Goal: Task Accomplishment & Management: Manage account settings

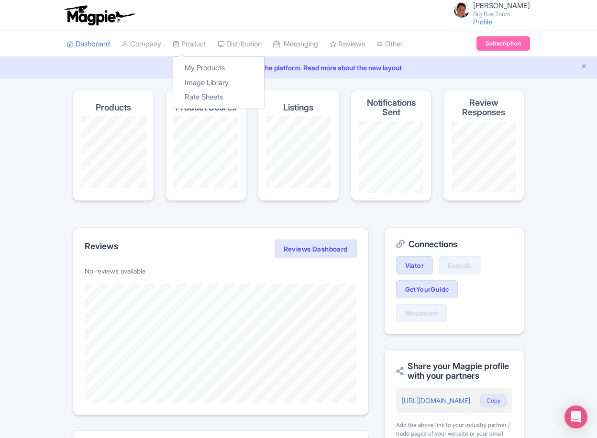
drag, startPoint x: 192, startPoint y: 44, endPoint x: 193, endPoint y: 58, distance: 14.4
click at [192, 44] on link "Product" at bounding box center [189, 44] width 33 height 26
click at [194, 65] on link "My Products" at bounding box center [218, 68] width 91 height 15
click at [194, 63] on link "My Products" at bounding box center [218, 68] width 91 height 15
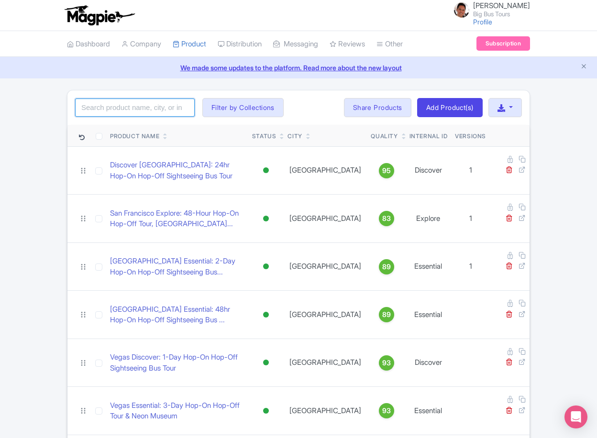
click at [161, 113] on input "search" at bounding box center [135, 108] width 120 height 18
type input "everglades"
click button "Search" at bounding box center [0, 0] width 0 height 0
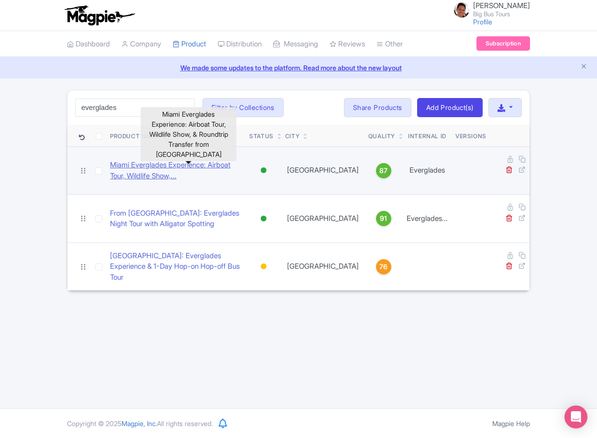
click at [221, 163] on link "Miami Everglades Experience: Airboat Tour, Wildlife Show,..." at bounding box center [176, 171] width 132 height 22
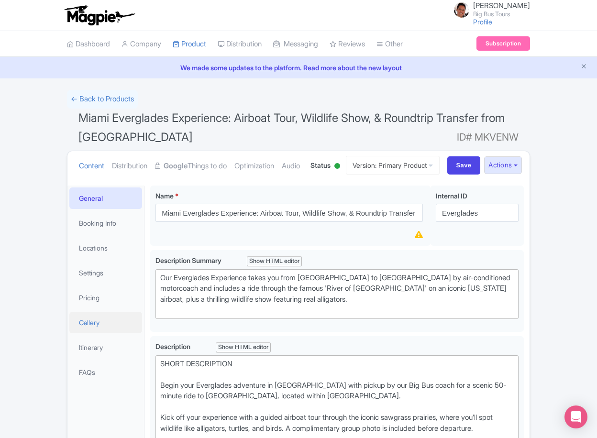
click at [95, 334] on link "Gallery" at bounding box center [105, 323] width 73 height 22
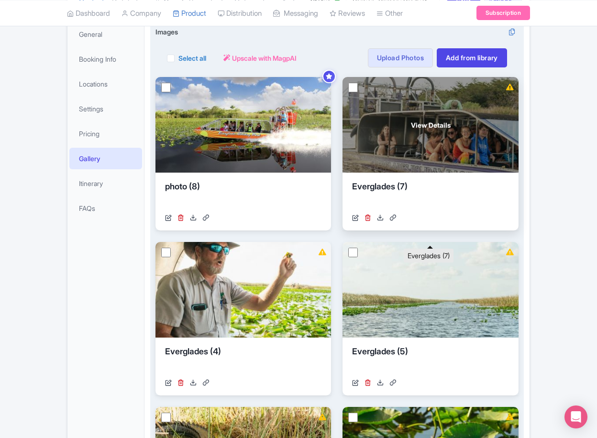
scroll to position [260, 0]
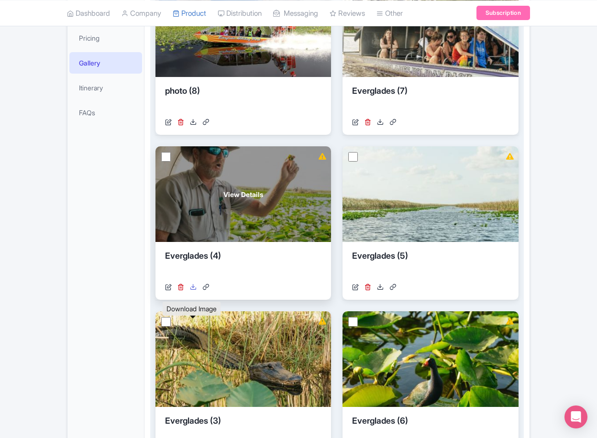
click at [194, 290] on icon at bounding box center [193, 287] width 7 height 7
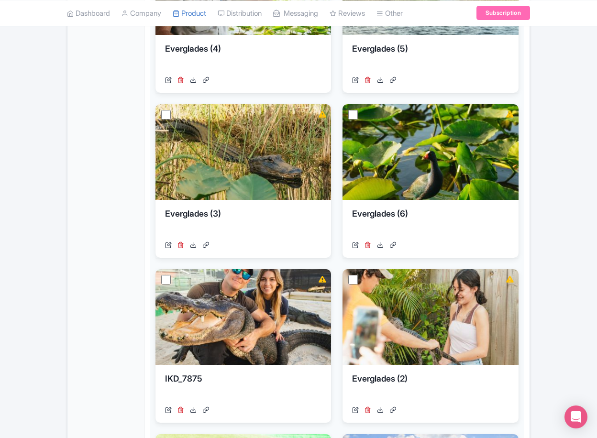
scroll to position [483, 0]
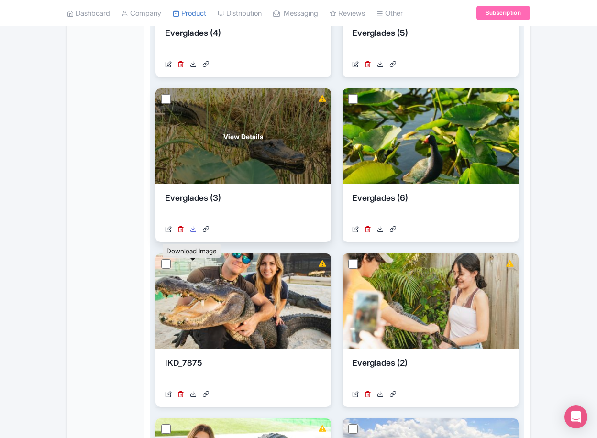
click at [195, 233] on icon at bounding box center [193, 229] width 7 height 7
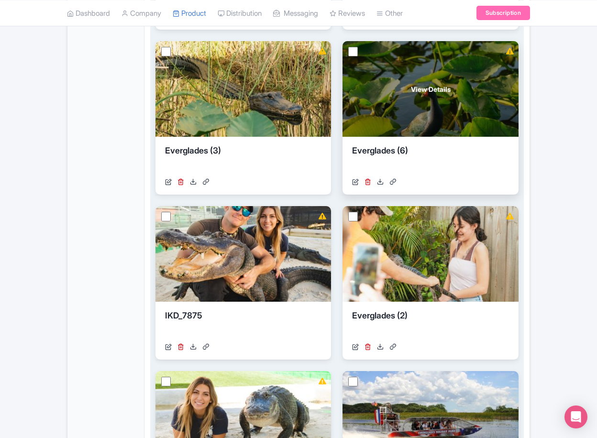
scroll to position [579, 0]
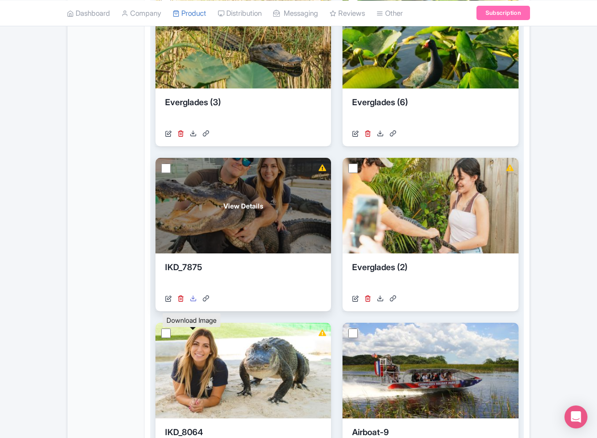
click at [193, 302] on icon at bounding box center [193, 298] width 7 height 7
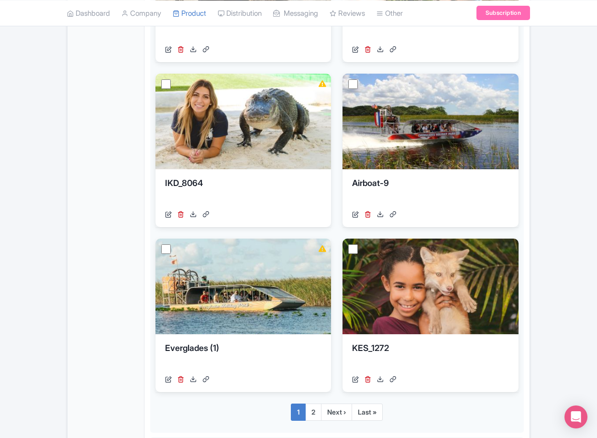
scroll to position [834, 0]
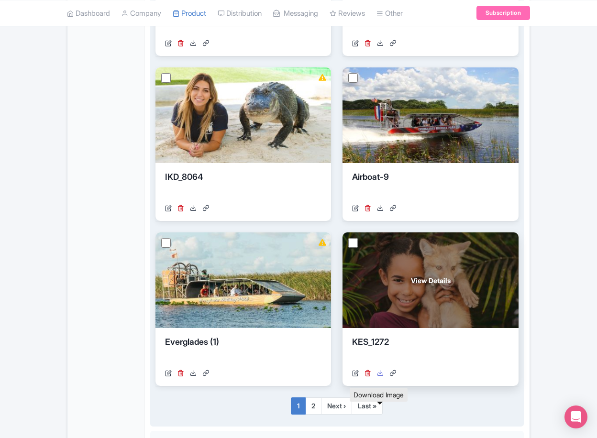
click at [379, 377] on icon at bounding box center [380, 373] width 7 height 7
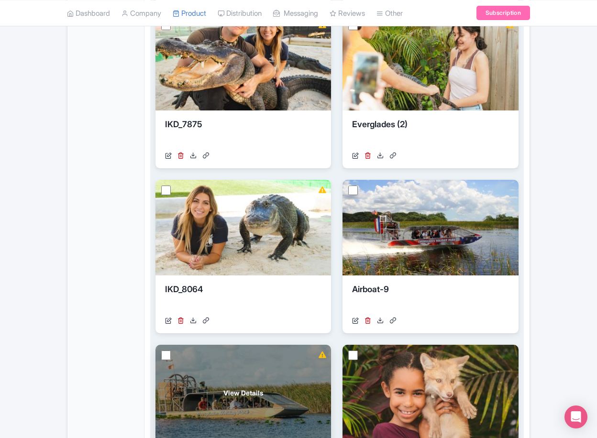
scroll to position [732, 0]
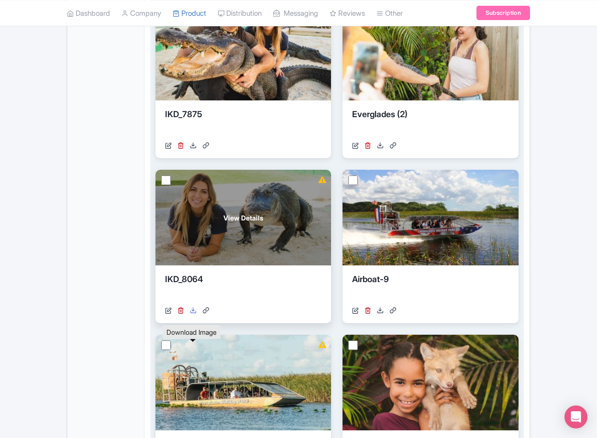
click at [195, 314] on icon at bounding box center [193, 310] width 7 height 7
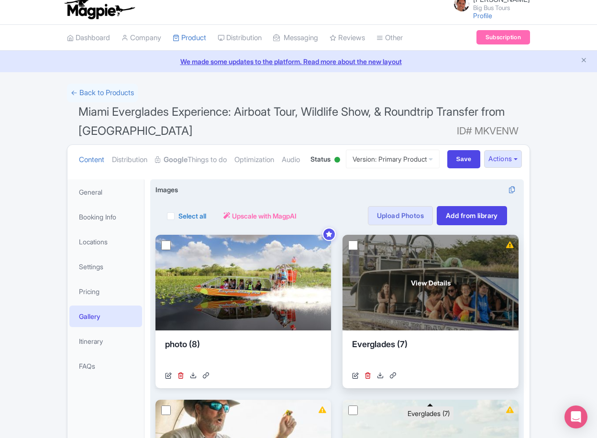
scroll to position [159, 0]
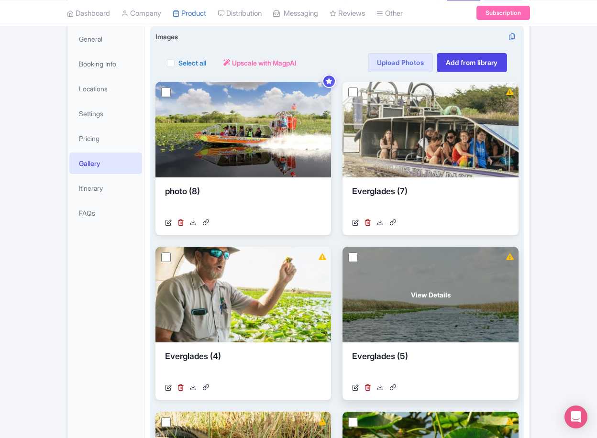
click at [441, 321] on div "View Details" at bounding box center [431, 295] width 176 height 96
click at [491, 343] on div "View Details" at bounding box center [431, 295] width 176 height 96
click at [426, 300] on span "View Details" at bounding box center [431, 295] width 40 height 10
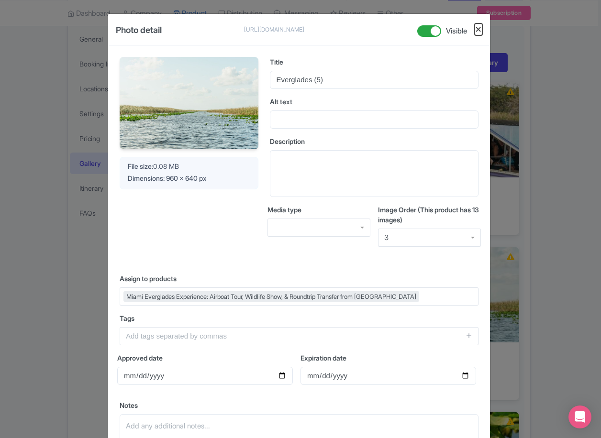
click at [478, 33] on button "Close" at bounding box center [479, 29] width 8 height 12
click at [481, 28] on div "Photo detail https://res.cloudinary.com/hfyvkoyi1/image/upload/v1744140265/Ever…" at bounding box center [299, 30] width 382 height 32
click at [479, 28] on button "Close" at bounding box center [479, 29] width 8 height 12
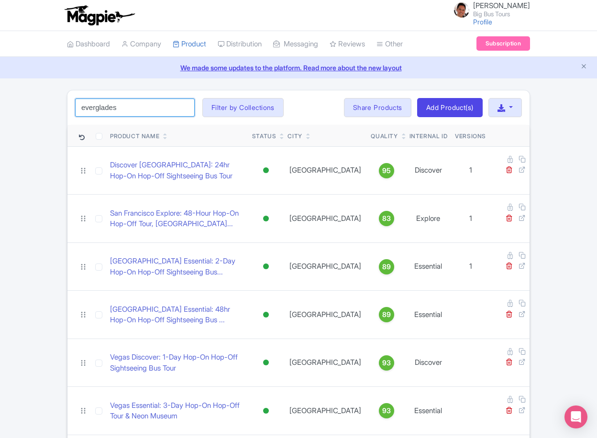
click at [147, 102] on input "everglades" at bounding box center [135, 108] width 120 height 18
click button "Search" at bounding box center [0, 0] width 0 height 0
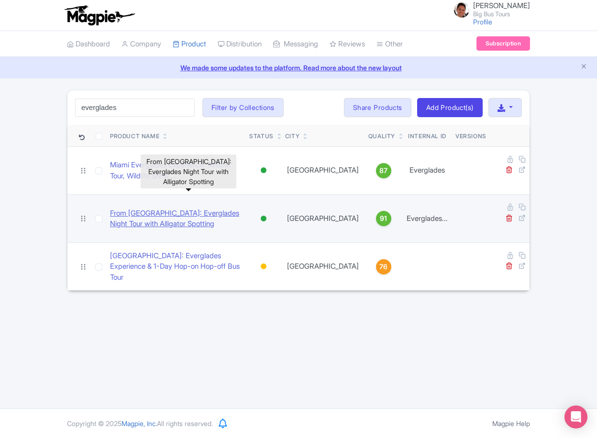
click at [237, 208] on link "From Miami: Everglades Night Tour with Alligator Spotting" at bounding box center [176, 219] width 132 height 22
click at [216, 208] on link "From Miami: Everglades Night Tour with Alligator Spotting" at bounding box center [176, 219] width 132 height 22
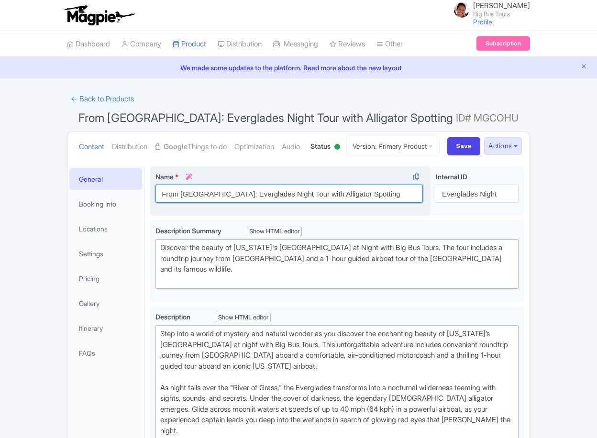
click at [301, 203] on input "From Miami: Everglades Night Tour with Alligator Spotting" at bounding box center [289, 194] width 267 height 18
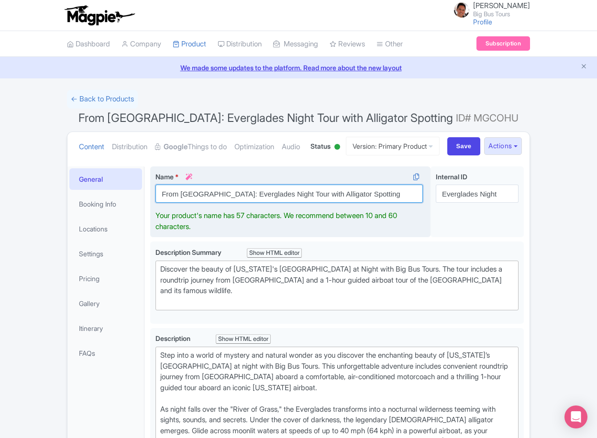
drag, startPoint x: 359, startPoint y: 230, endPoint x: 290, endPoint y: 238, distance: 69.4
click at [290, 203] on input "From Miami: Everglades Night Tour with Alligator Spotting" at bounding box center [289, 194] width 267 height 18
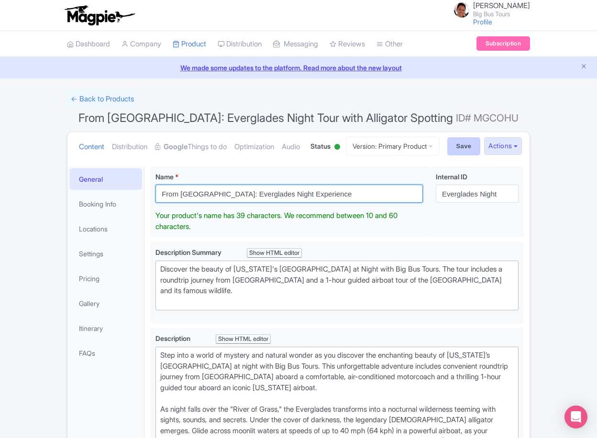
type input "From Miami: Everglades Night Experience"
click at [463, 156] on input "Save" at bounding box center [463, 146] width 33 height 18
type input "Saving..."
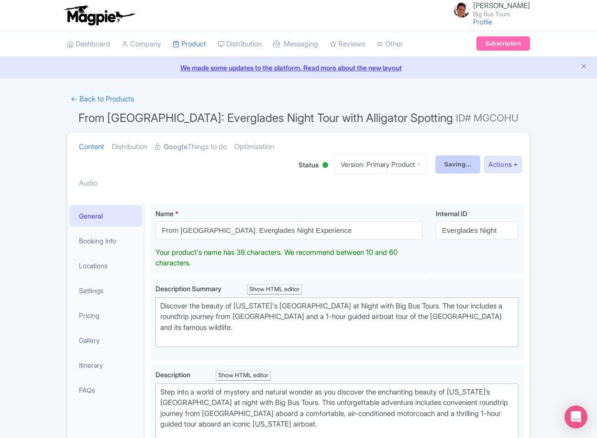
type input "Saving..."
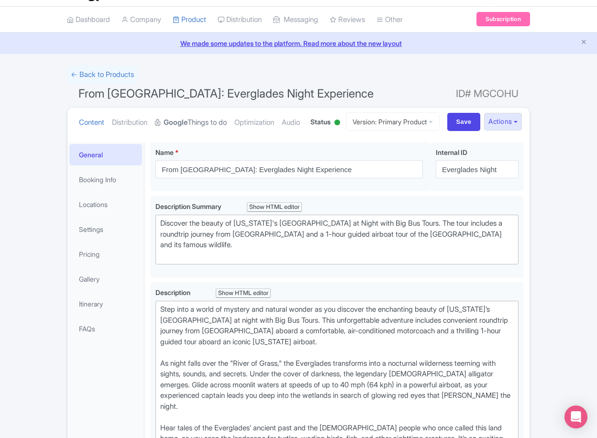
scroll to position [12, 0]
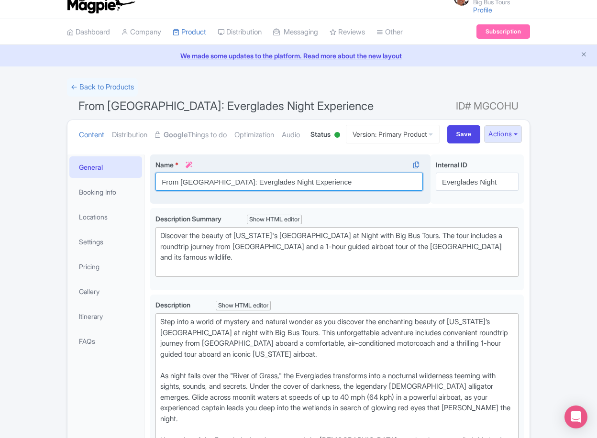
click at [221, 191] on input "From Miami: Everglades Night Experience" at bounding box center [289, 182] width 267 height 18
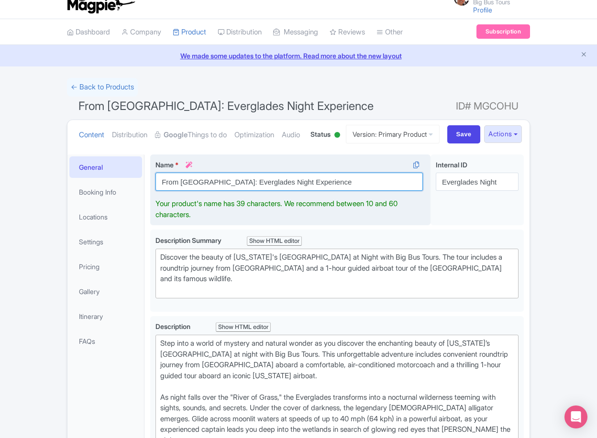
click at [221, 191] on input "From Miami: Everglades Night Experience" at bounding box center [289, 182] width 267 height 18
paste input "at Night with Airboat and Alligators Tour"
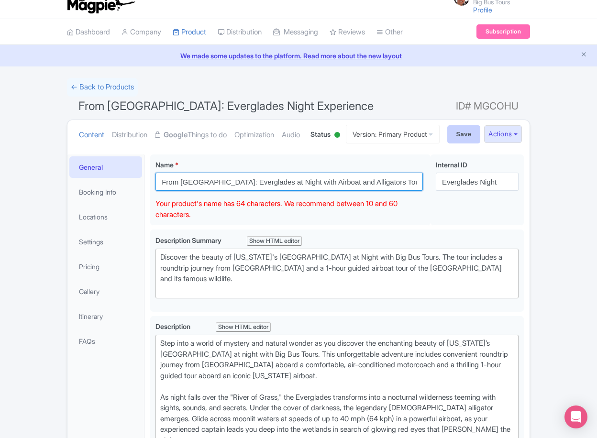
type input "From Miami: Everglades at Night with Airboat and Alligators Tour"
click at [457, 144] on input "Save" at bounding box center [463, 134] width 33 height 18
type input "Saving..."
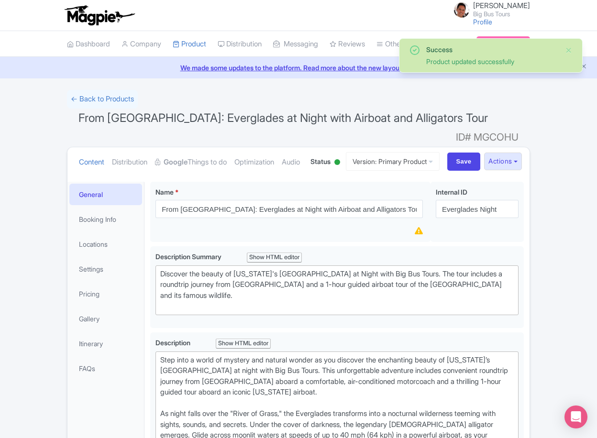
scroll to position [203, 0]
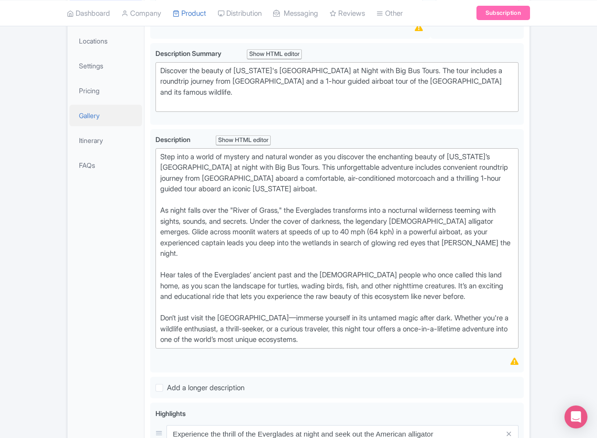
click at [92, 126] on link "Gallery" at bounding box center [105, 116] width 73 height 22
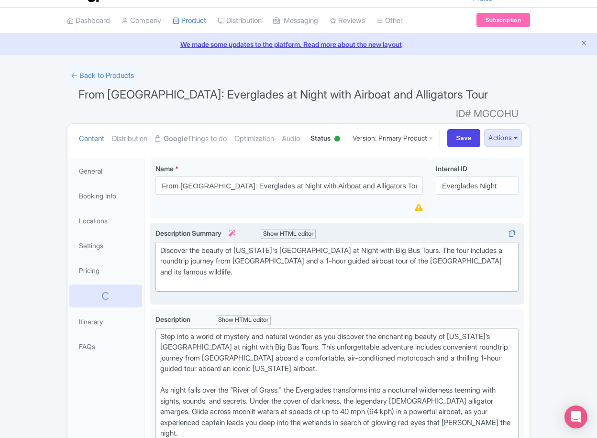
scroll to position [0, 0]
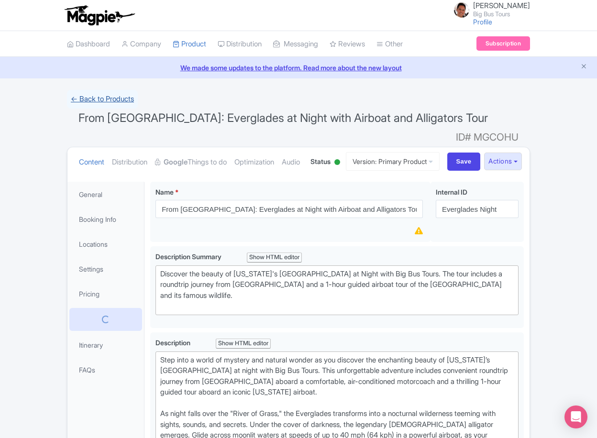
click at [104, 97] on link "← Back to Products" at bounding box center [102, 99] width 71 height 19
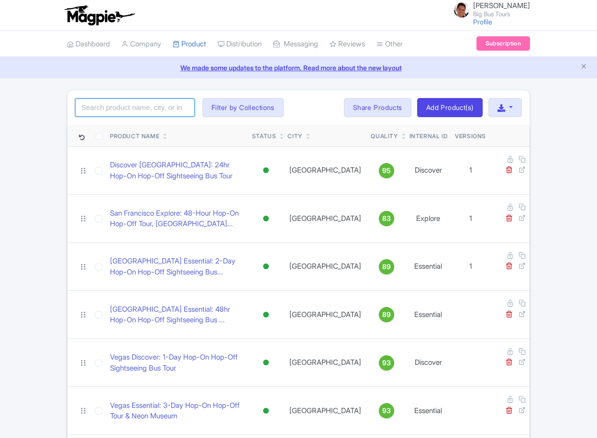
click at [142, 105] on input "search" at bounding box center [135, 108] width 120 height 18
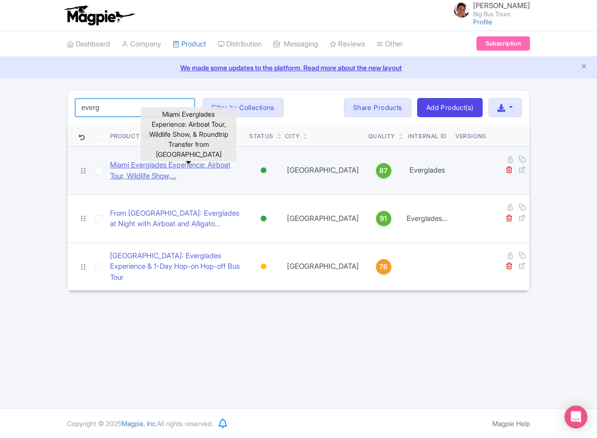
type input "everg"
click at [182, 164] on link "Miami Everglades Experience: Airboat Tour, Wildlife Show,..." at bounding box center [176, 171] width 132 height 22
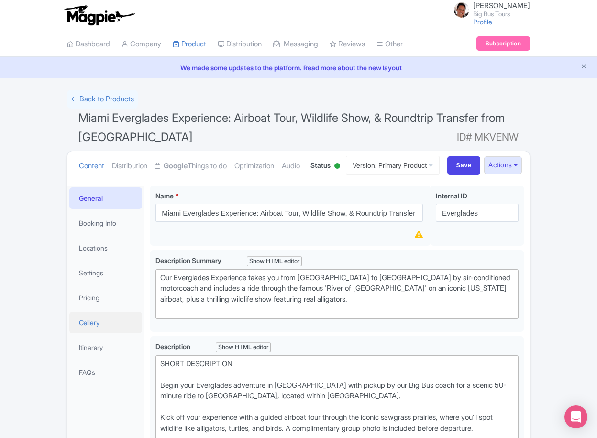
click at [86, 334] on link "Gallery" at bounding box center [105, 323] width 73 height 22
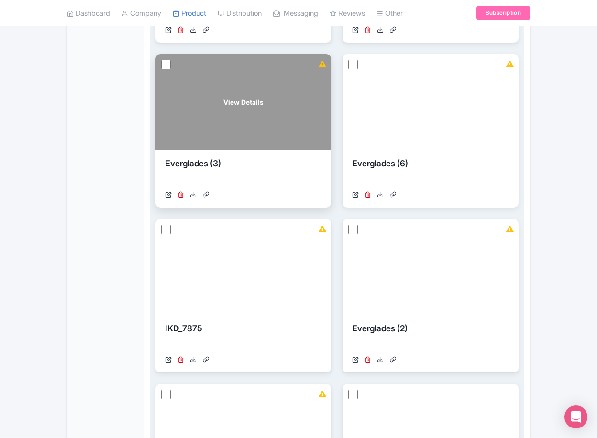
scroll to position [511, 0]
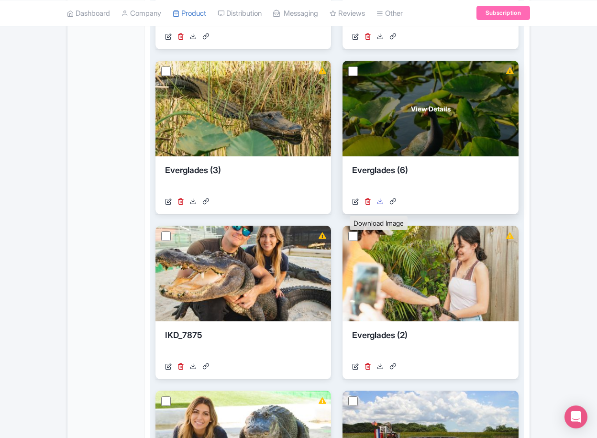
click at [380, 205] on icon at bounding box center [380, 201] width 7 height 7
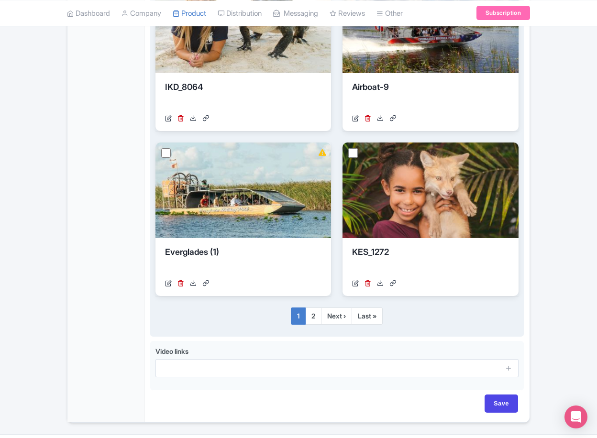
scroll to position [925, 0]
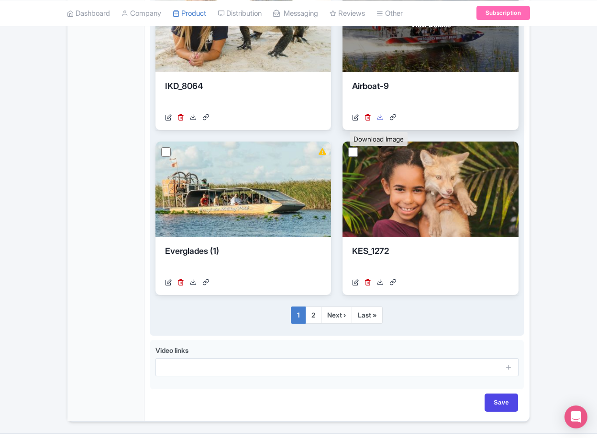
click at [379, 121] on icon at bounding box center [380, 117] width 7 height 7
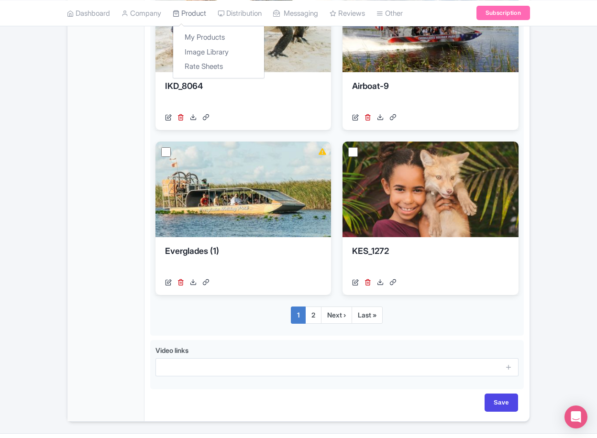
click at [189, 15] on link "Product" at bounding box center [189, 13] width 33 height 26
click at [192, 33] on link "My Products" at bounding box center [218, 37] width 91 height 15
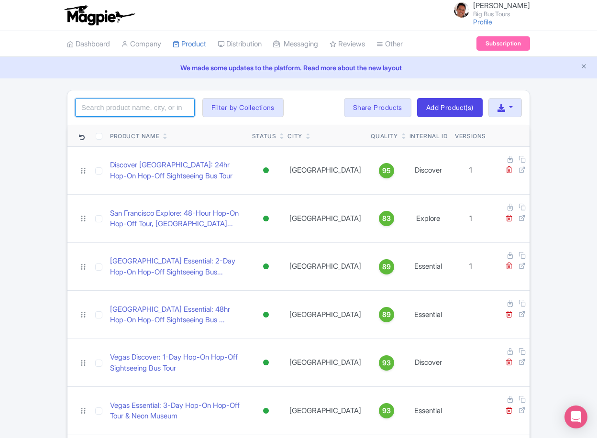
click at [163, 104] on input "search" at bounding box center [135, 108] width 120 height 18
type input "e"
type input "[GEOGRAPHIC_DATA]"
click button "Search" at bounding box center [0, 0] width 0 height 0
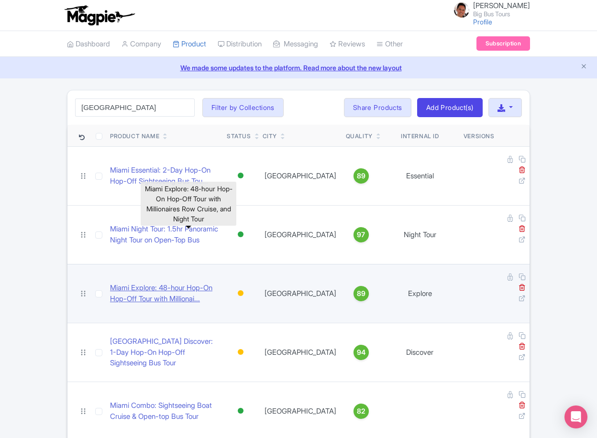
click at [219, 283] on link "Miami Explore: 48-hour Hop-On Hop-Off Tour with Millionai..." at bounding box center [164, 294] width 109 height 22
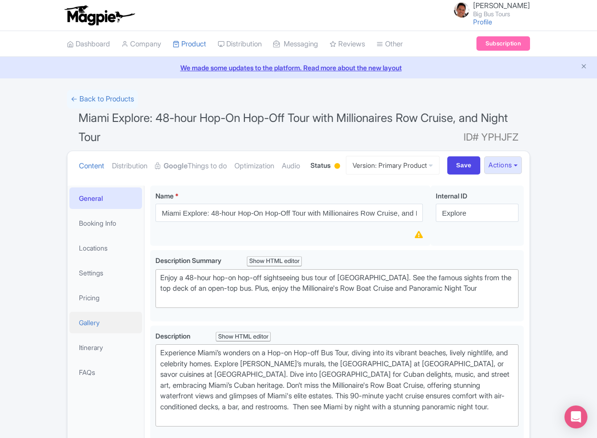
click at [110, 334] on link "Gallery" at bounding box center [105, 323] width 73 height 22
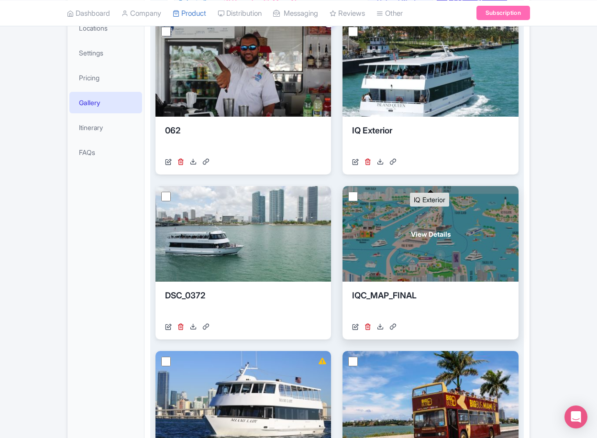
scroll to position [228, 0]
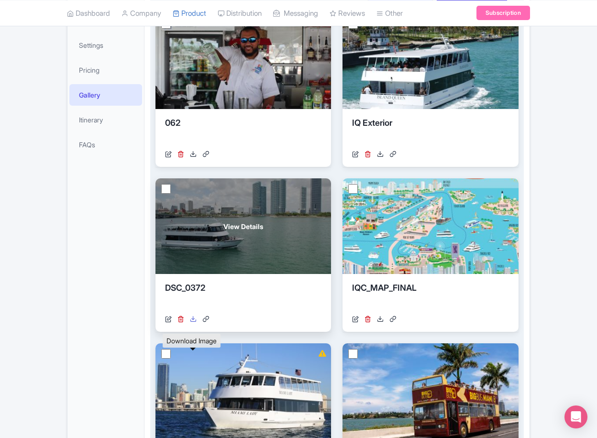
click at [191, 323] on icon at bounding box center [193, 319] width 7 height 7
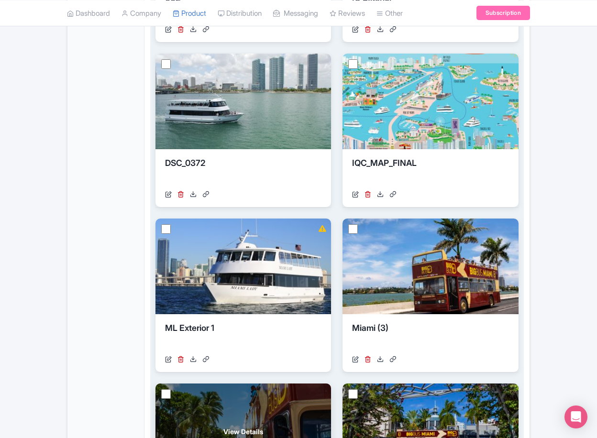
scroll to position [387, 0]
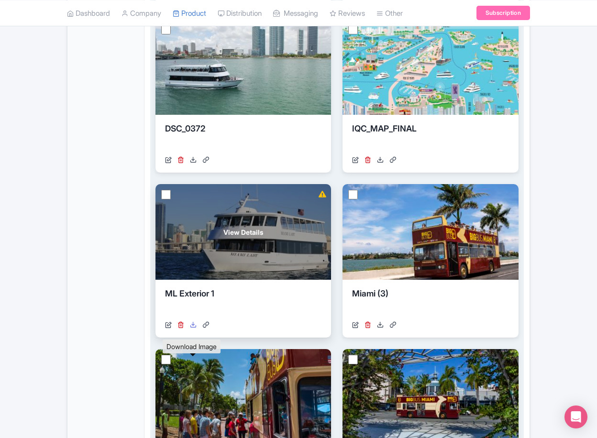
click at [192, 328] on icon at bounding box center [193, 325] width 7 height 7
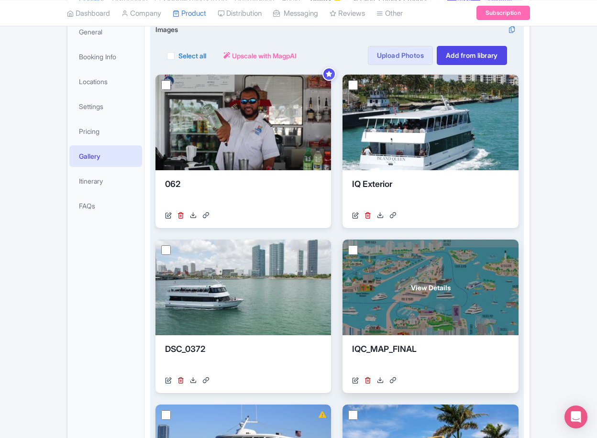
scroll to position [165, 0]
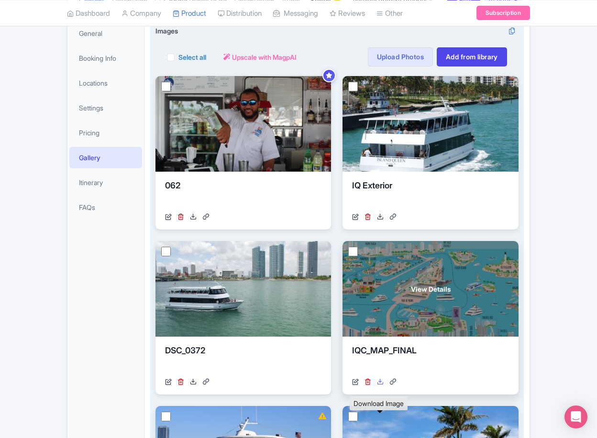
click at [378, 385] on icon at bounding box center [380, 382] width 7 height 7
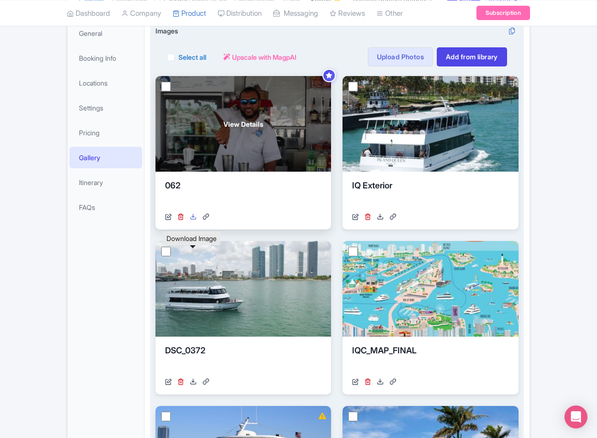
click at [192, 222] on link at bounding box center [193, 217] width 7 height 10
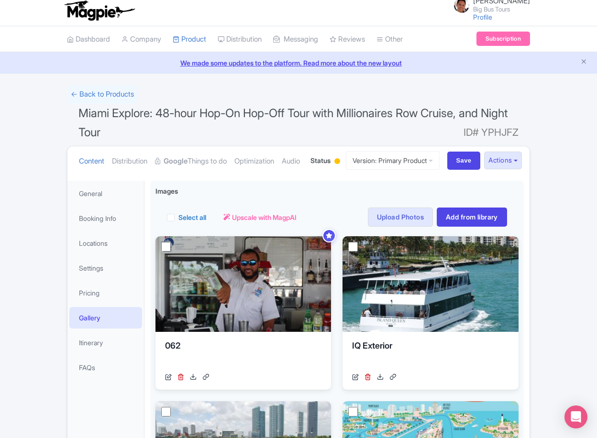
scroll to position [0, 0]
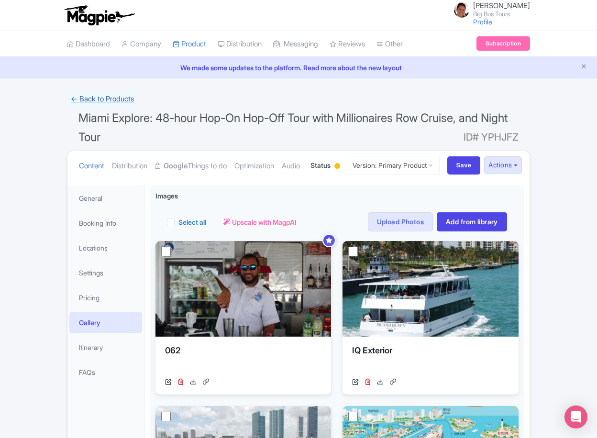
click at [106, 95] on link "← Back to Products" at bounding box center [102, 99] width 71 height 19
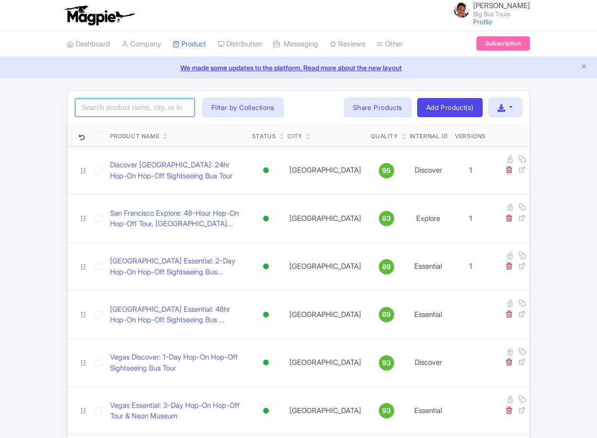
click at [169, 99] on input "search" at bounding box center [135, 108] width 120 height 18
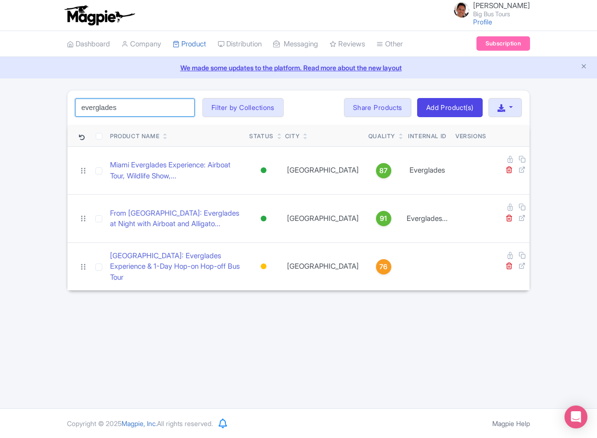
type input "everglades"
click button "Search" at bounding box center [0, 0] width 0 height 0
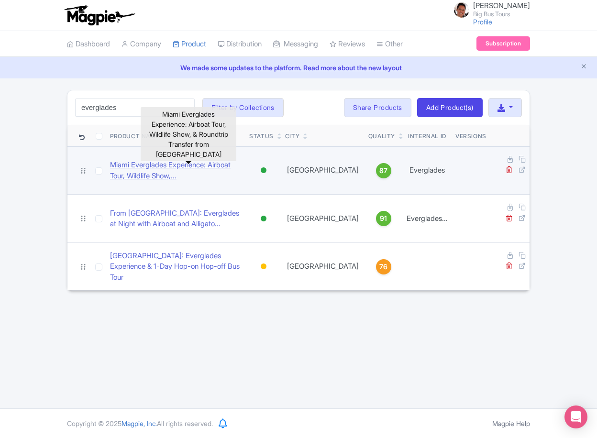
click at [241, 166] on link "Miami Everglades Experience: Airboat Tour, Wildlife Show,..." at bounding box center [176, 171] width 132 height 22
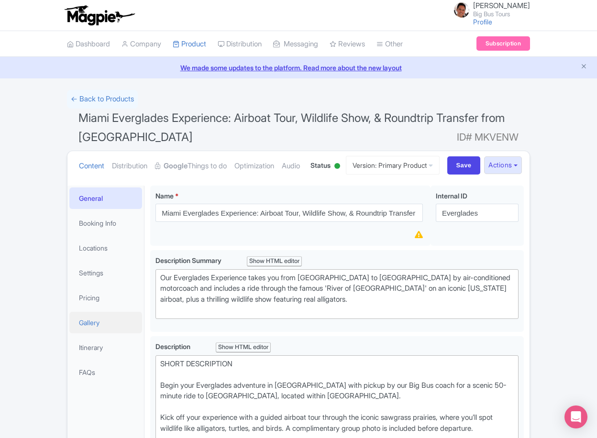
click at [90, 334] on link "Gallery" at bounding box center [105, 323] width 73 height 22
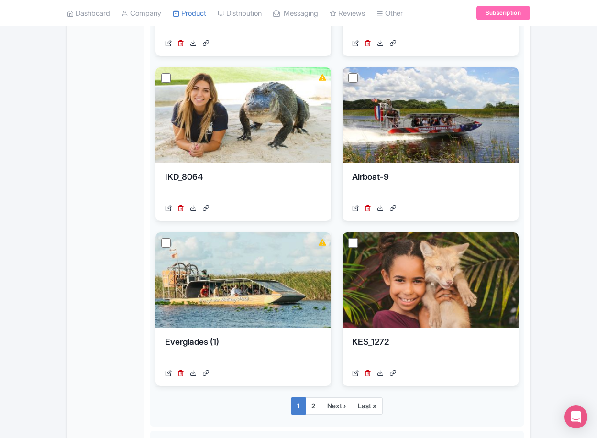
scroll to position [802, 0]
